Goal: Task Accomplishment & Management: Use online tool/utility

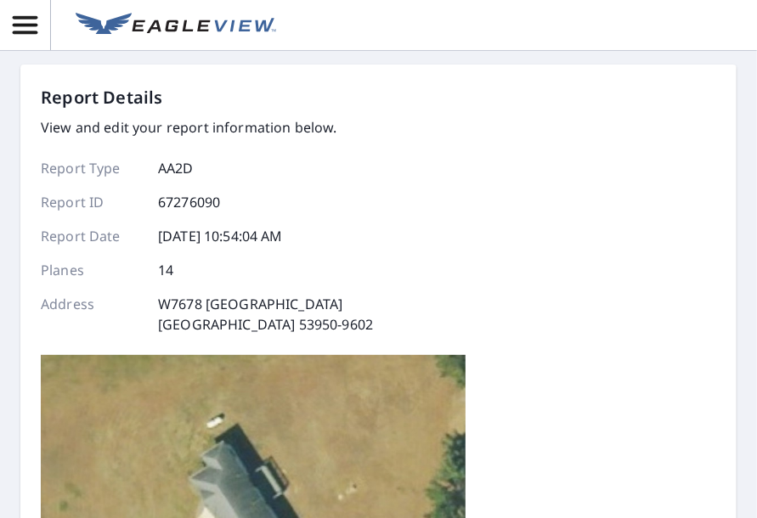
scroll to position [17, 0]
click at [735, 154] on div "Report Details View and edit your report information below. Report Type AA2D Re…" at bounding box center [378, 259] width 757 height 518
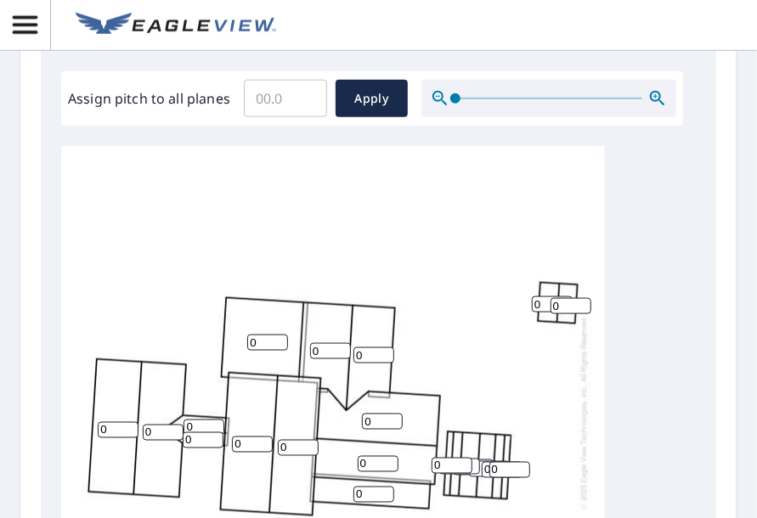
scroll to position [711, 0]
click at [545, 308] on input "0" at bounding box center [552, 304] width 41 height 16
click at [512, 302] on div "0 0 0 0 0 0 0 0 0 0 0 0 0 0 0 0 0 0 0 0" at bounding box center [333, 411] width 544 height 533
click at [566, 306] on input "0" at bounding box center [570, 305] width 41 height 16
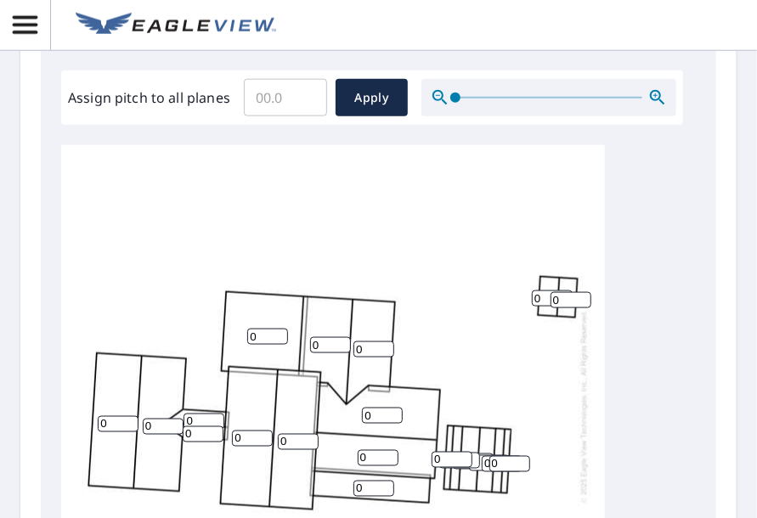
click at [288, 103] on input "Assign pitch to all planes" at bounding box center [285, 98] width 83 height 48
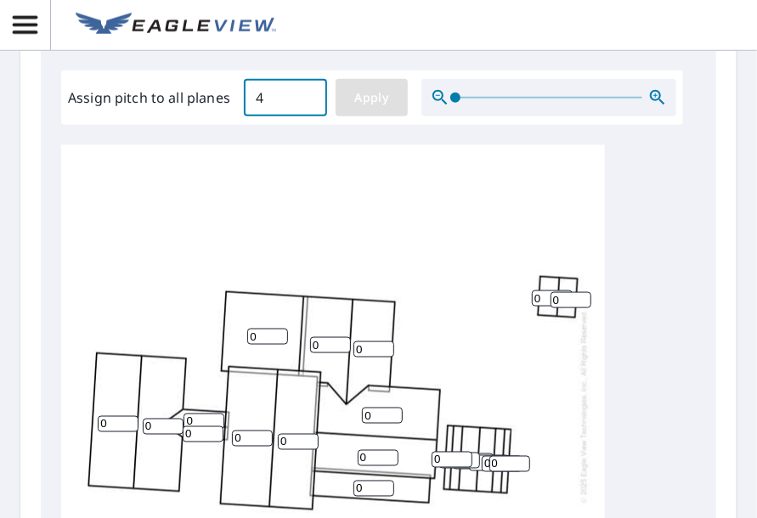
type input "4"
click at [380, 96] on span "Apply" at bounding box center [371, 97] width 45 height 21
type input "4"
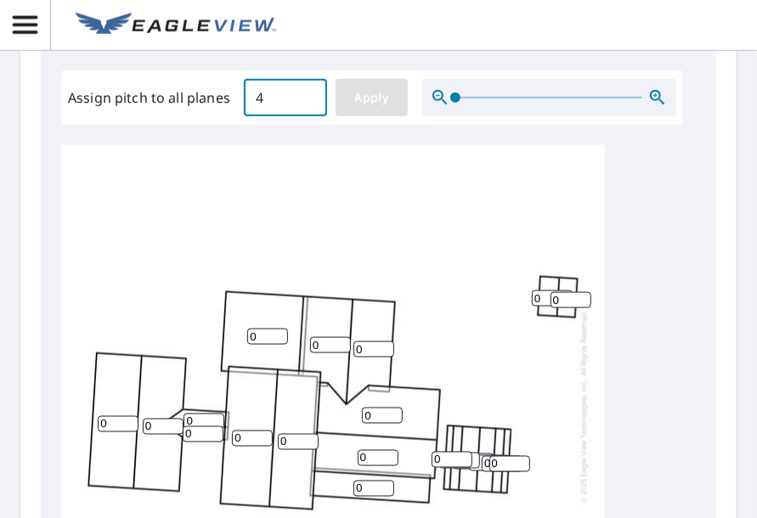
type input "4"
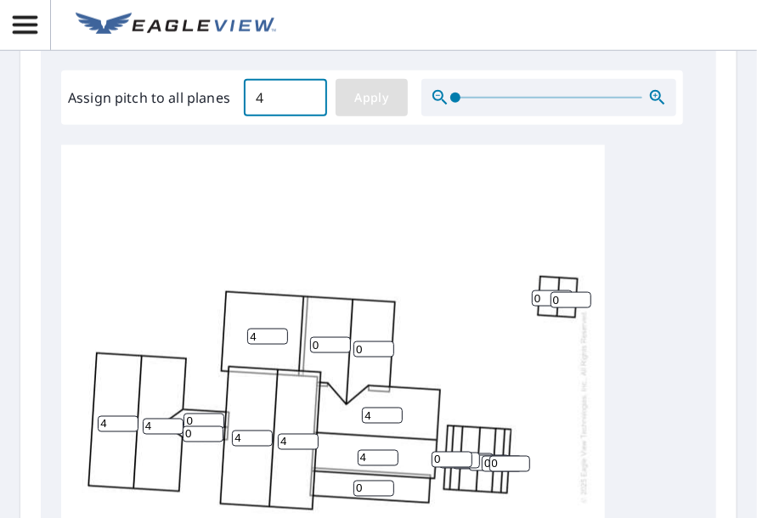
type input "4"
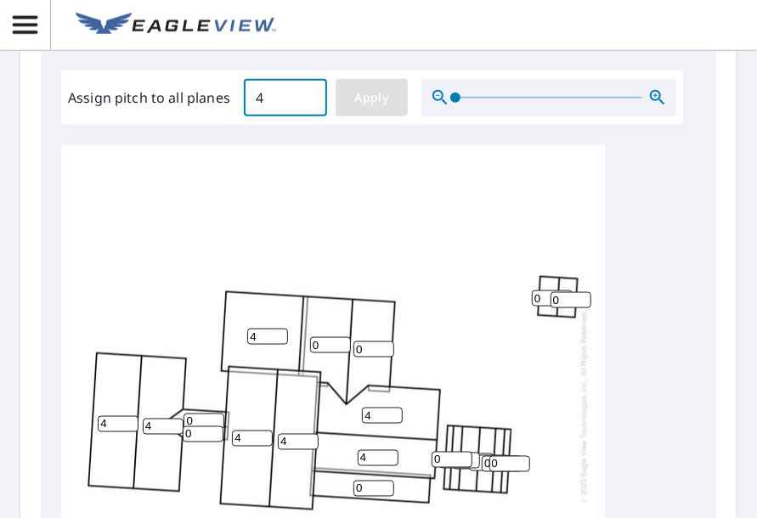
type input "4"
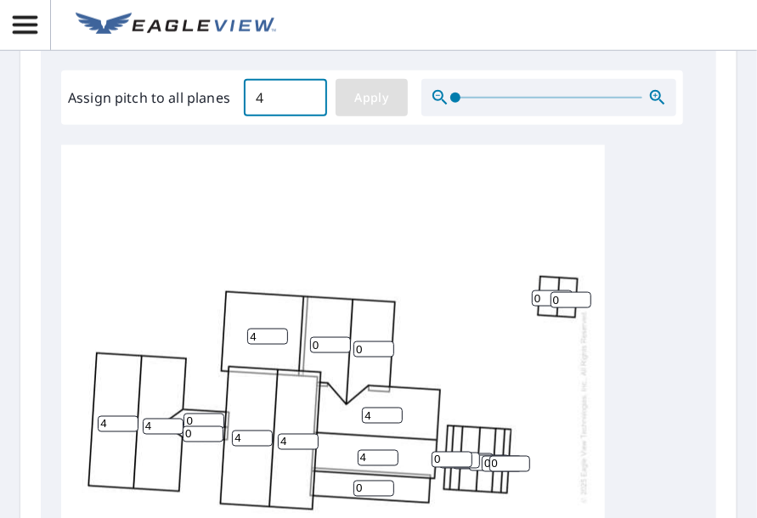
type input "4"
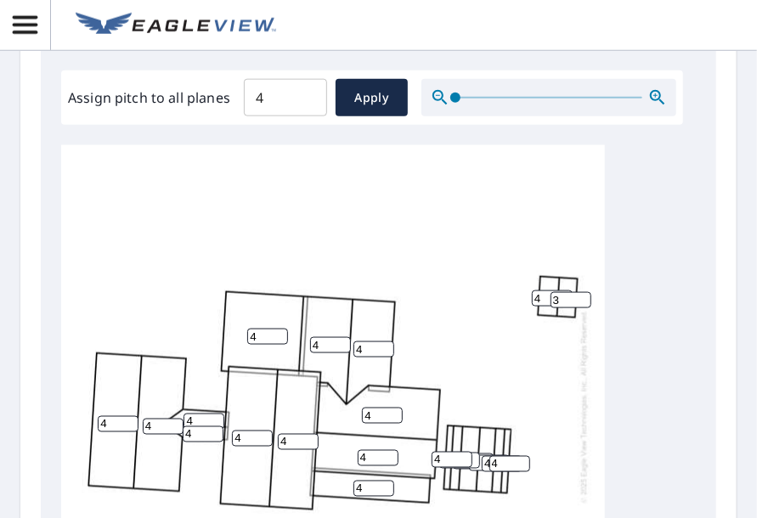
click at [585, 292] on input "3" at bounding box center [570, 300] width 41 height 16
click at [585, 292] on input "2" at bounding box center [570, 300] width 41 height 16
click at [585, 292] on input "1" at bounding box center [570, 300] width 41 height 16
type input "0"
click at [583, 292] on input "0" at bounding box center [570, 300] width 41 height 16
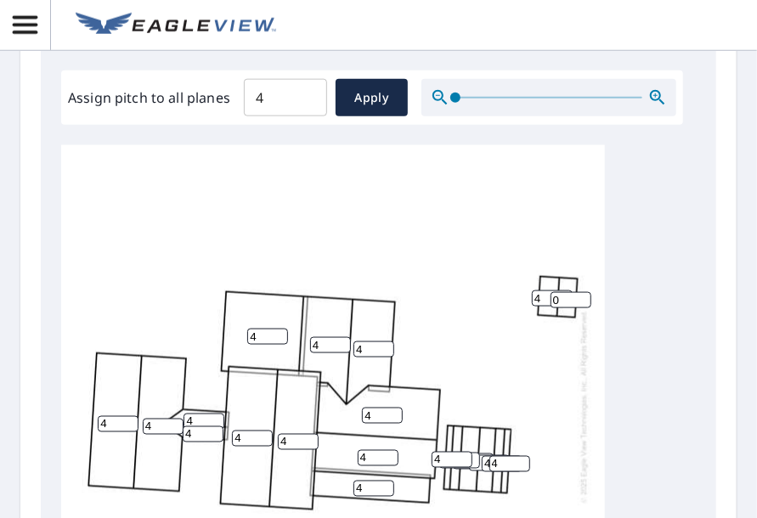
click at [583, 292] on input "0" at bounding box center [570, 300] width 41 height 16
drag, startPoint x: 545, startPoint y: 286, endPoint x: 493, endPoint y: 302, distance: 54.8
click at [493, 302] on div "4 4 4 4 4 4 4 4 4 4 4 4 4 4 0 4 4 4 4 4" at bounding box center [333, 406] width 544 height 533
type input "0"
drag, startPoint x: 506, startPoint y: 452, endPoint x: 477, endPoint y: 453, distance: 28.9
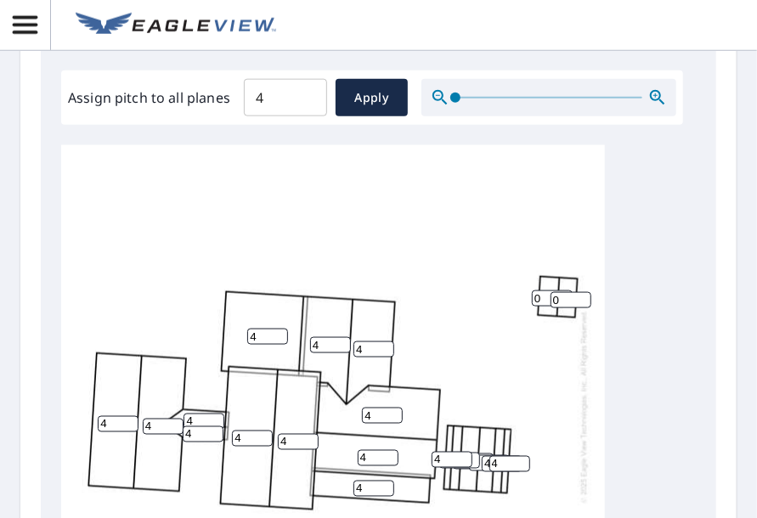
click at [504, 456] on input "4" at bounding box center [509, 464] width 41 height 16
type input "0"
click at [484, 456] on input "4" at bounding box center [502, 464] width 41 height 16
type input "04"
type input "3"
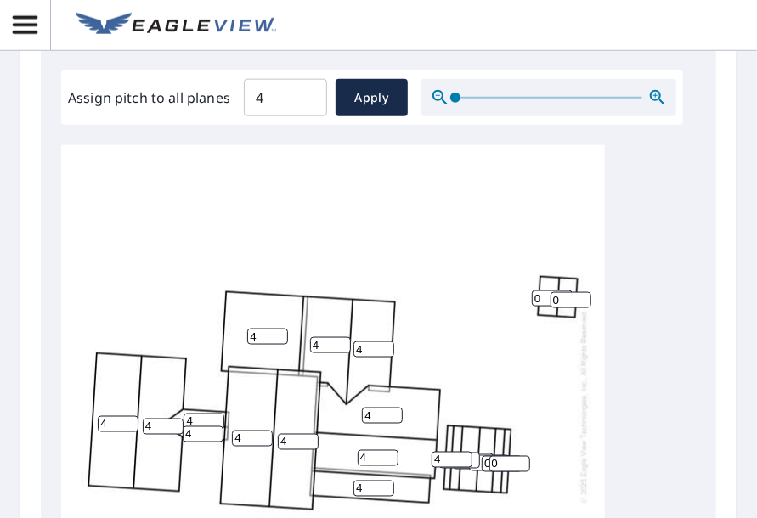
click at [476, 453] on input "3" at bounding box center [459, 461] width 41 height 16
click at [445, 452] on input "4" at bounding box center [451, 460] width 41 height 16
type input "0"
click at [570, 441] on div "4 4 4 4 4 4 4 4 4 4 4 4 4 0 0 4 04 3 0 0" at bounding box center [333, 406] width 544 height 533
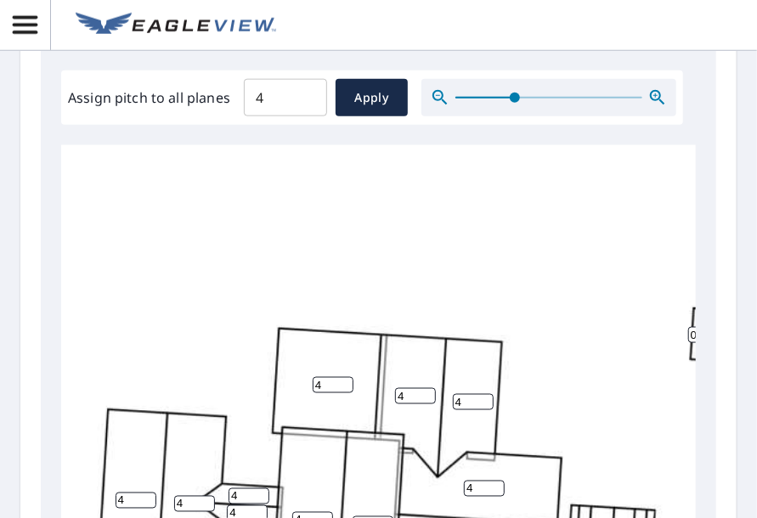
drag, startPoint x: 456, startPoint y: 98, endPoint x: 513, endPoint y: 79, distance: 59.9
click at [513, 93] on span at bounding box center [515, 98] width 10 height 10
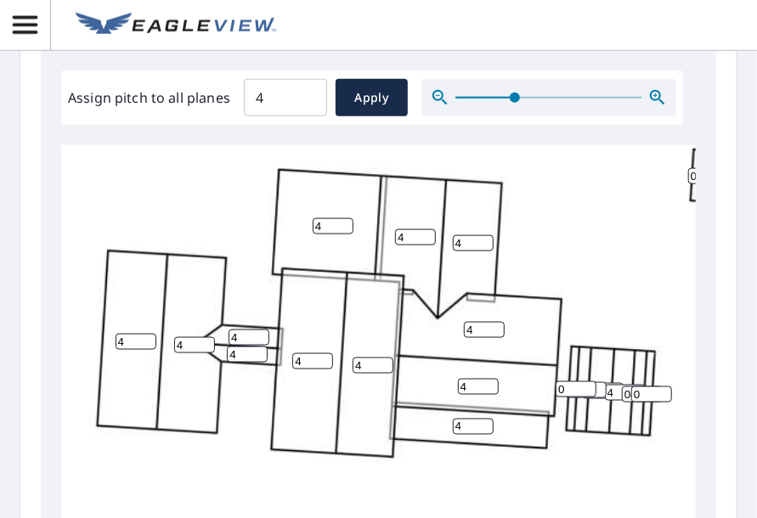
scroll to position [862, 0]
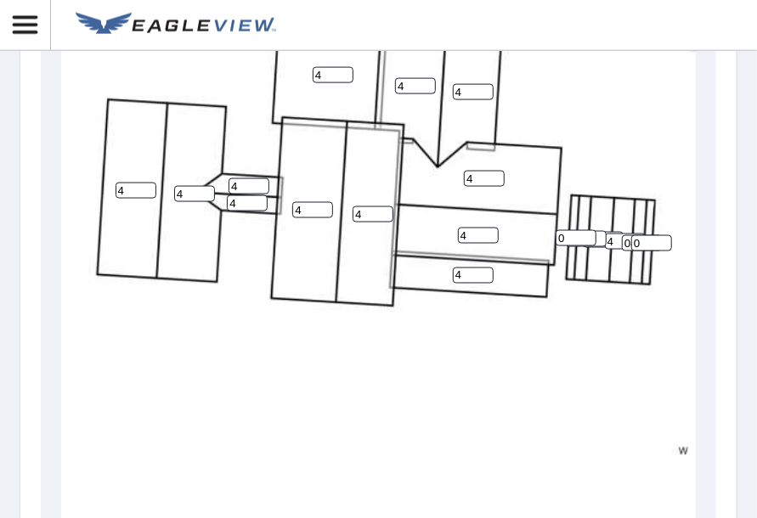
click at [612, 234] on input "4" at bounding box center [625, 242] width 41 height 16
type input "0"
type input "2"
click at [596, 231] on input "2" at bounding box center [586, 239] width 41 height 16
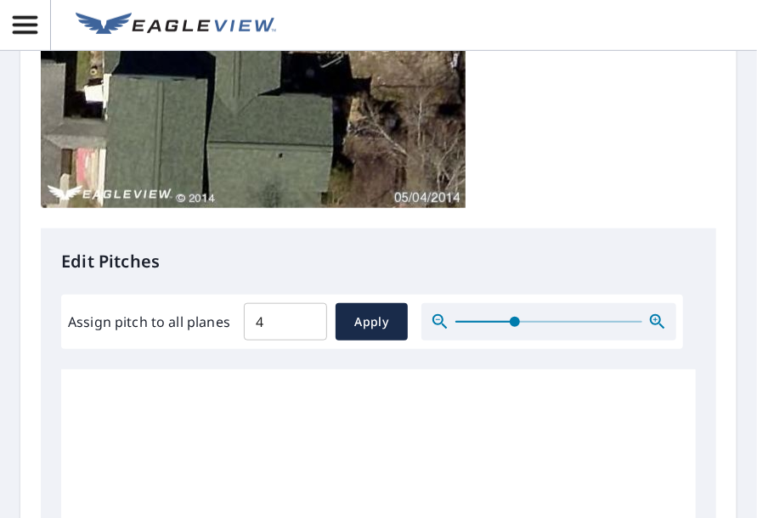
scroll to position [497, 0]
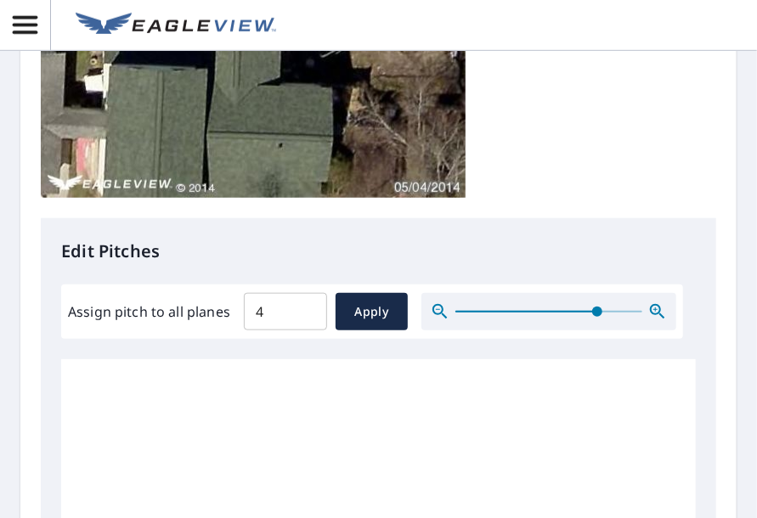
drag, startPoint x: 515, startPoint y: 315, endPoint x: 596, endPoint y: 311, distance: 81.6
click at [596, 311] on span at bounding box center [597, 312] width 10 height 10
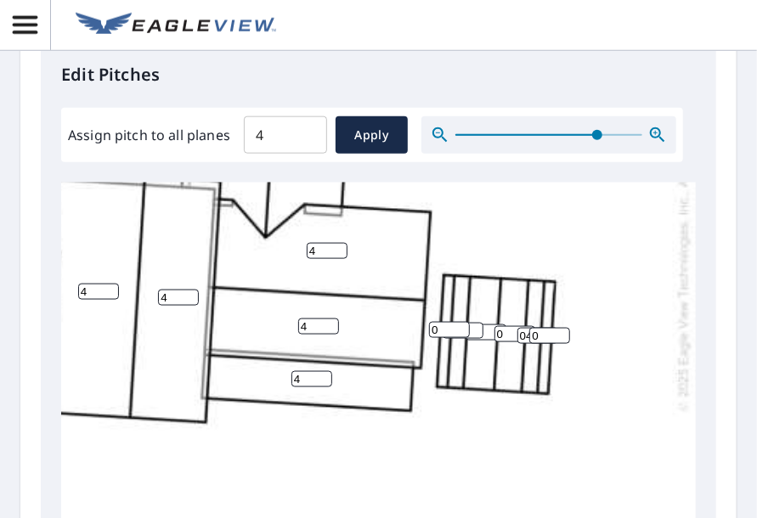
scroll to position [423, 348]
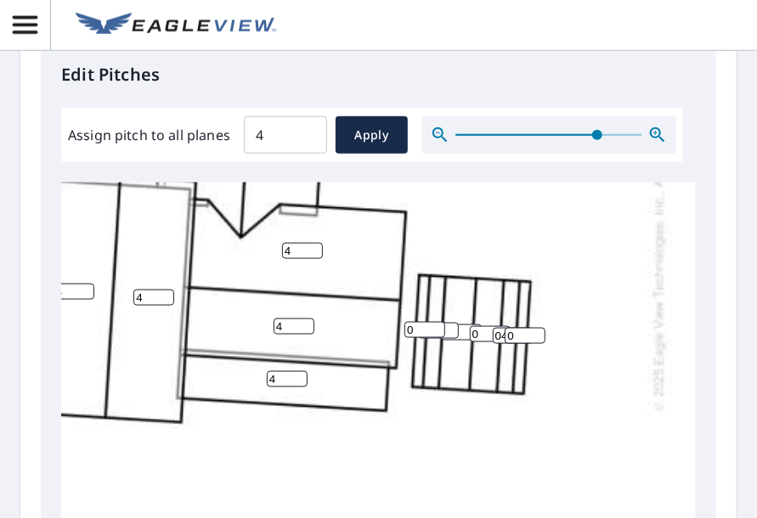
click at [493, 328] on input "04" at bounding box center [513, 336] width 41 height 16
type input "0"
click at [441, 324] on input "4" at bounding box center [461, 332] width 41 height 16
type input "0"
type input "3"
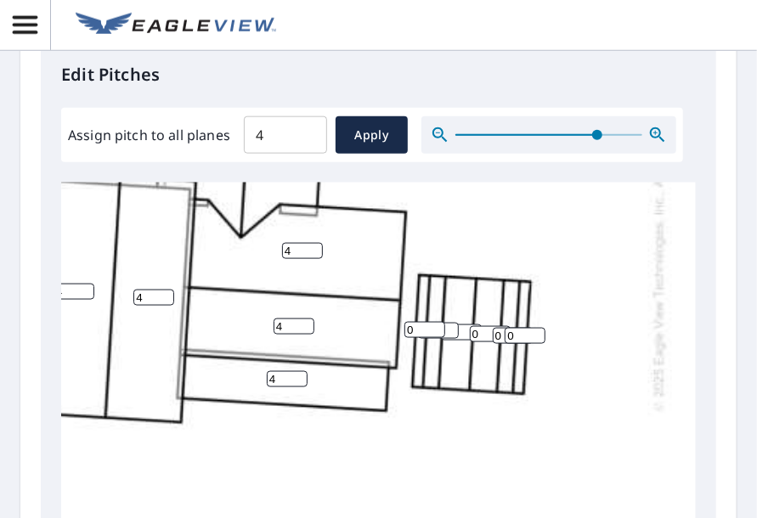
click at [426, 323] on input "3" at bounding box center [438, 331] width 41 height 16
click at [595, 371] on div "4 4 4 4 4 4 4 4 4 4 0 0 4 0 0 4 0 3 0 0" at bounding box center [217, 241] width 956 height 939
click at [361, 149] on button "Apply" at bounding box center [371, 134] width 72 height 37
type input "4"
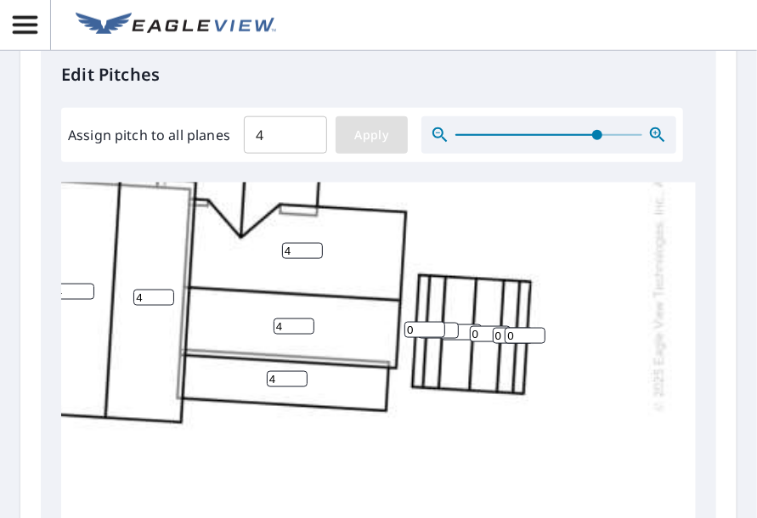
type input "4"
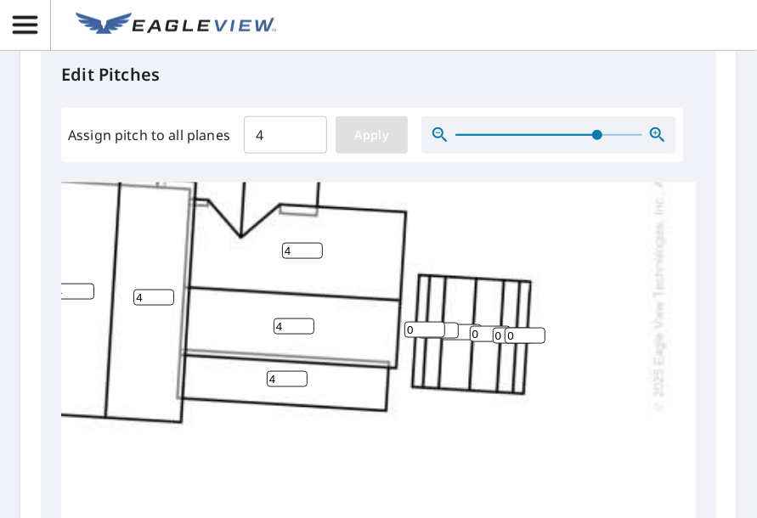
type input "4"
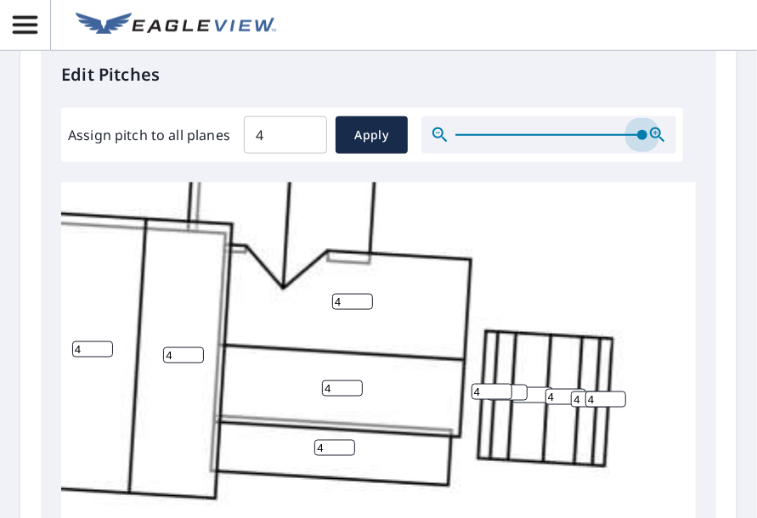
drag, startPoint x: 596, startPoint y: 137, endPoint x: 702, endPoint y: 138, distance: 106.2
click at [702, 138] on div "Edit Pitches Assign pitch to all planes 4 ​ Apply 4 4 4 4 4 4 4 4 4 4 4 4 4 4 4…" at bounding box center [378, 389] width 675 height 695
click at [538, 397] on input "3" at bounding box center [532, 395] width 41 height 16
drag, startPoint x: 538, startPoint y: 393, endPoint x: 494, endPoint y: 403, distance: 45.1
type input "0"
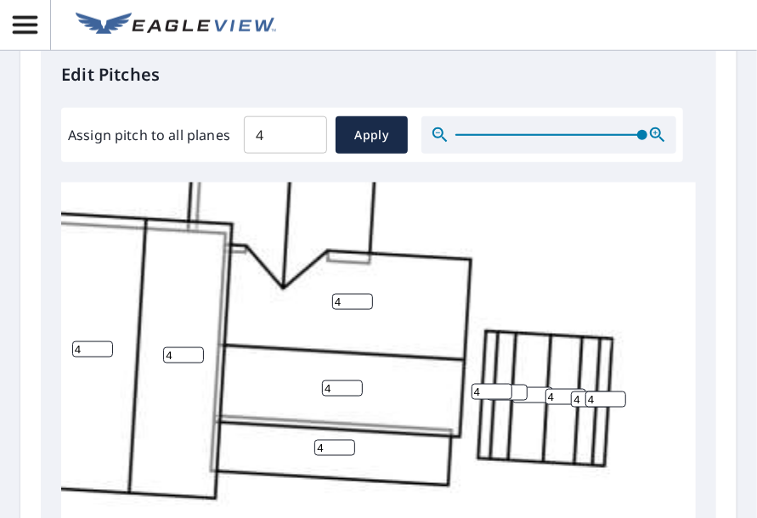
click at [512, 403] on input "0" at bounding box center [532, 395] width 41 height 16
drag, startPoint x: 606, startPoint y: 400, endPoint x: 573, endPoint y: 403, distance: 33.3
click at [573, 403] on div "4 4 4 4 4 4 4 4 4 4 0 4 4 4 4 4 4 4 4 4" at bounding box center [256, 293] width 1087 height 1067
type input "0"
drag, startPoint x: 579, startPoint y: 400, endPoint x: 556, endPoint y: 402, distance: 23.0
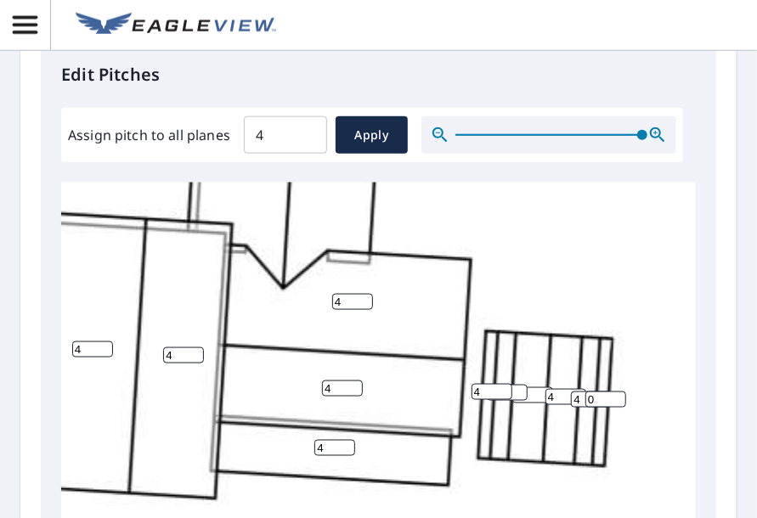
click at [556, 402] on div "4 4 4 4 4 4 4 4 4 4 0 4 4 4 4 4 4 4 0 4" at bounding box center [256, 293] width 1087 height 1067
type input "0"
drag, startPoint x: 557, startPoint y: 398, endPoint x: 528, endPoint y: 402, distance: 29.1
click at [528, 402] on div "4 4 4 4 4 4 4 4 4 4 0 4 4 4 4 4 0 4 0 4" at bounding box center [256, 293] width 1087 height 1067
type input "0"
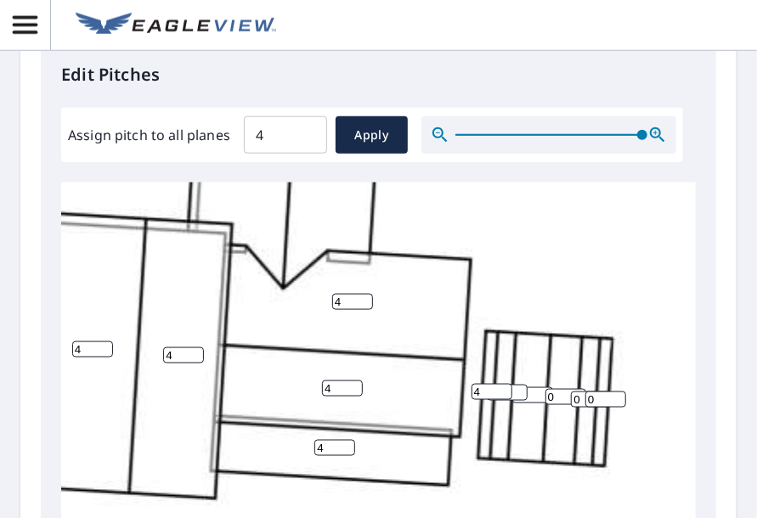
drag, startPoint x: 534, startPoint y: 396, endPoint x: 474, endPoint y: 400, distance: 60.5
click at [474, 400] on div "4 4 4 4 4 4 4 4 4 4 0 0 4 4 4 4 0 4 0 4" at bounding box center [256, 293] width 1087 height 1067
click at [516, 394] on input "3" at bounding box center [507, 393] width 41 height 16
click at [516, 394] on input "2" at bounding box center [507, 393] width 41 height 16
click at [516, 394] on input "1" at bounding box center [507, 393] width 41 height 16
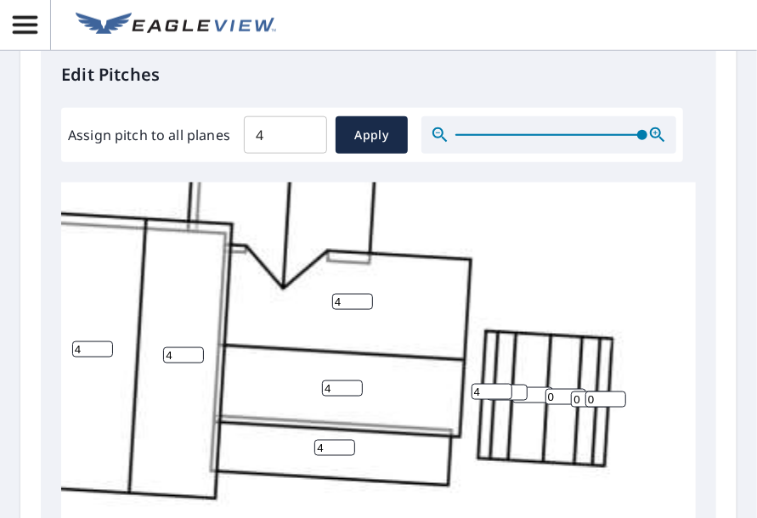
type input "0"
click at [516, 394] on input "0" at bounding box center [507, 393] width 41 height 16
click at [502, 393] on input "3" at bounding box center [491, 392] width 41 height 16
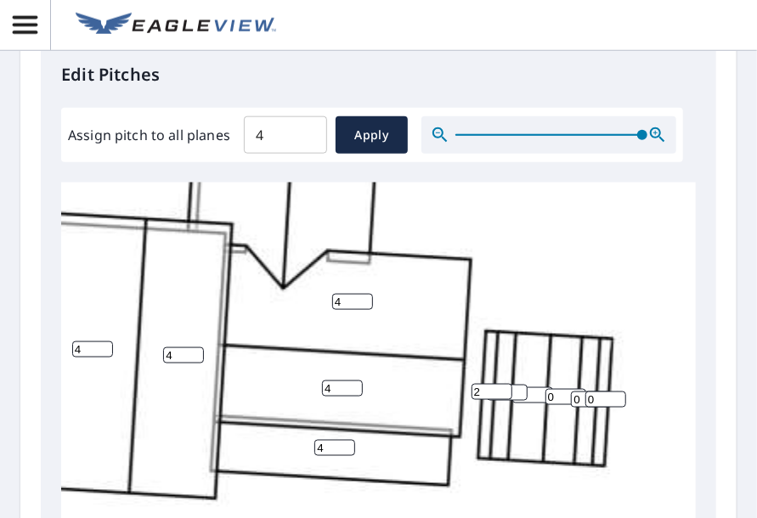
click at [502, 393] on input "2" at bounding box center [491, 392] width 41 height 16
click at [502, 393] on input "1" at bounding box center [491, 392] width 41 height 16
type input "0"
click at [502, 393] on input "0" at bounding box center [491, 392] width 41 height 16
click at [516, 394] on input "0" at bounding box center [507, 393] width 41 height 16
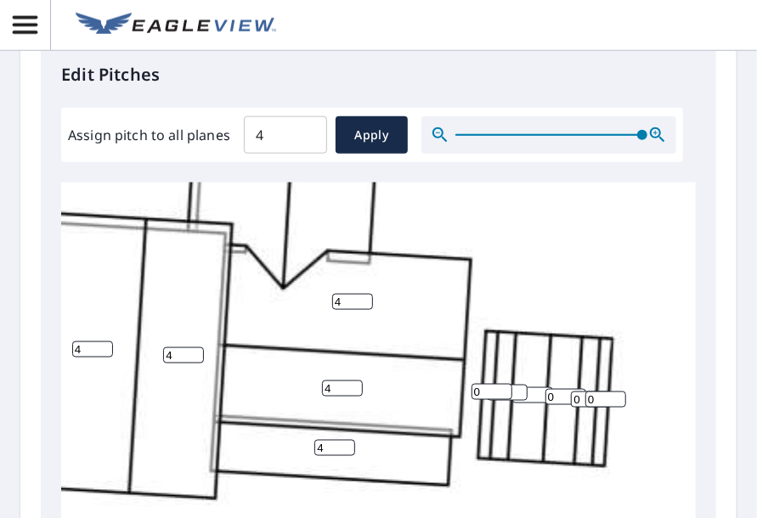
drag, startPoint x: 516, startPoint y: 392, endPoint x: 461, endPoint y: 395, distance: 55.3
click at [487, 395] on input "0" at bounding box center [507, 393] width 41 height 16
type input "00"
click at [529, 276] on div "4 4 4 4 4 4 4 4 4 4 0 0 4 4 4 4 0 00 0 0" at bounding box center [256, 293] width 1087 height 1067
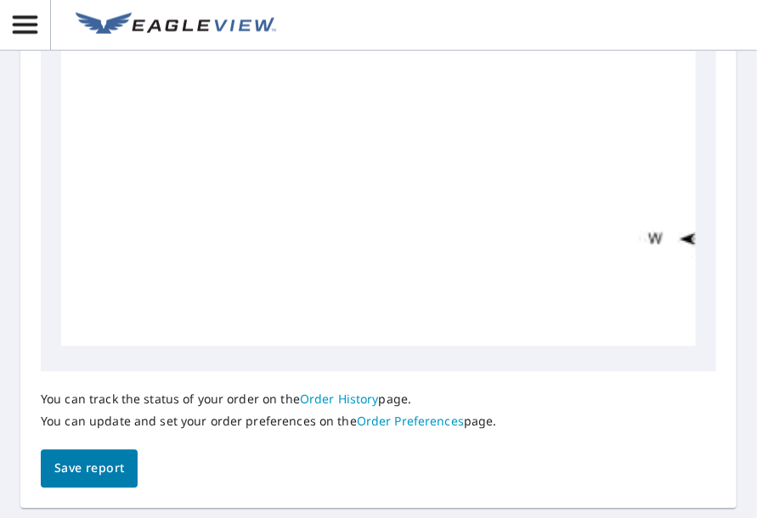
scroll to position [1110, 0]
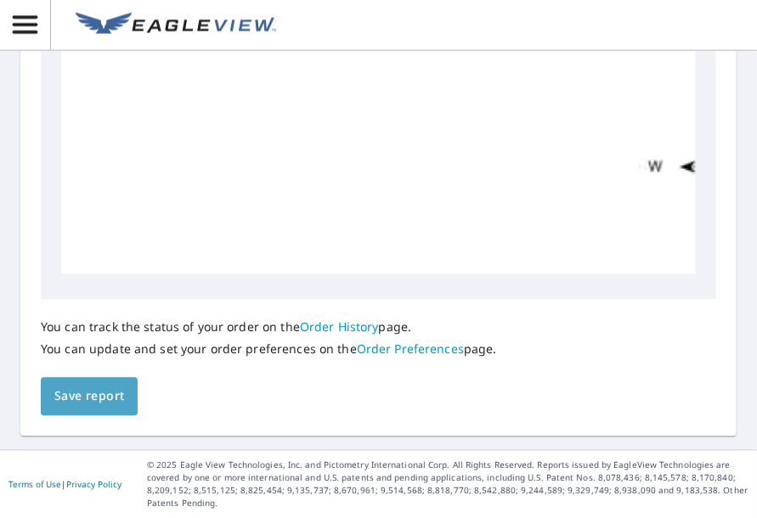
click at [100, 397] on span "Save report" at bounding box center [89, 396] width 70 height 21
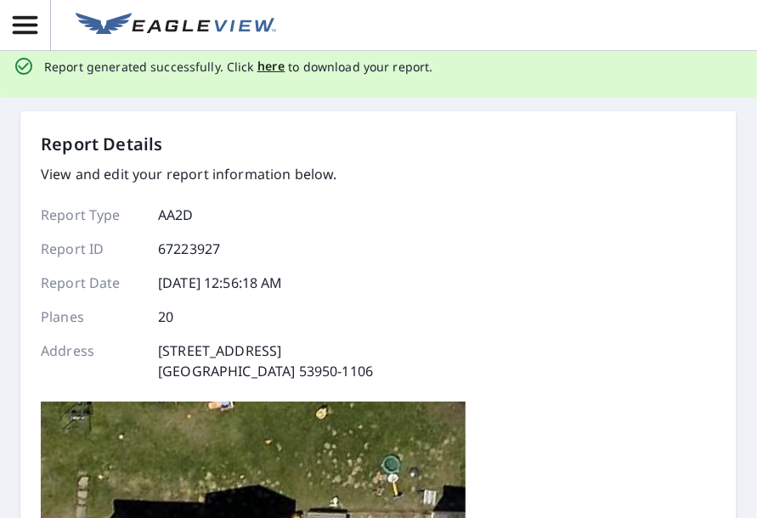
scroll to position [0, 0]
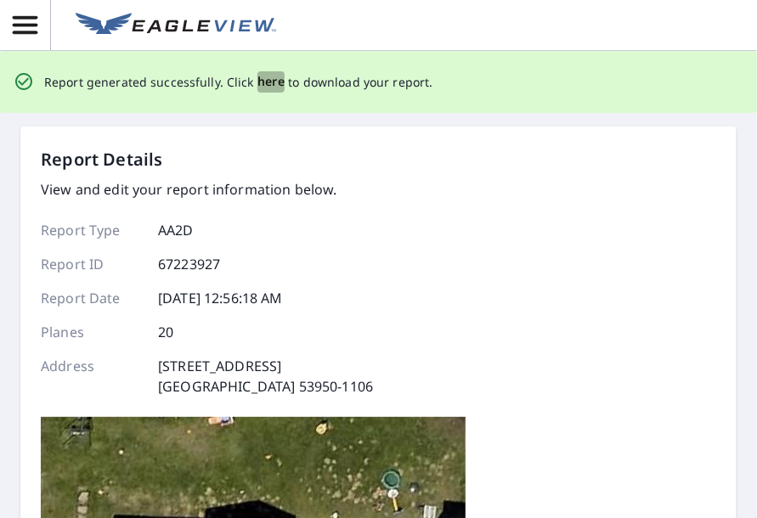
click at [262, 86] on span "here" at bounding box center [271, 81] width 28 height 21
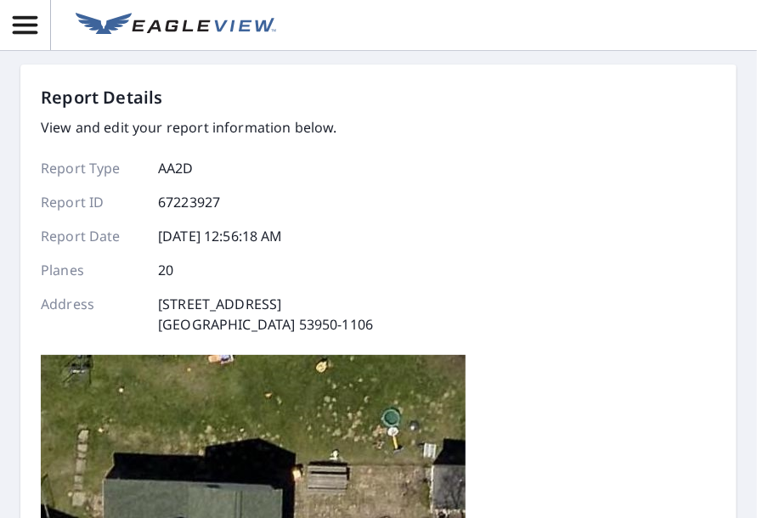
scroll to position [0, 348]
